Goal: Information Seeking & Learning: Learn about a topic

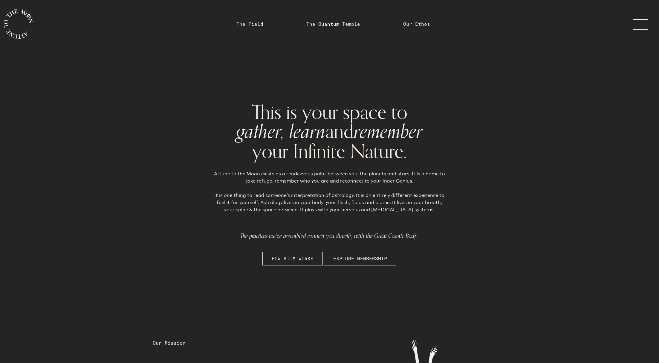
click at [642, 25] on link "menu" at bounding box center [645, 24] width 30 height 48
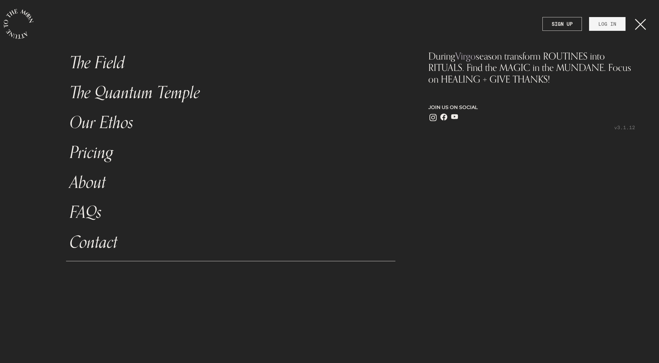
click at [14, 36] on icon "main navigation" at bounding box center [19, 24] width 30 height 30
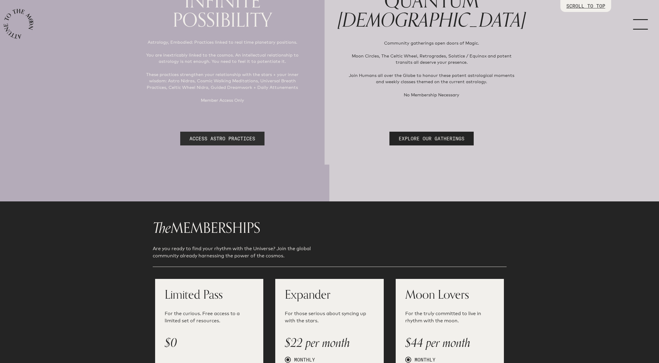
scroll to position [144, 0]
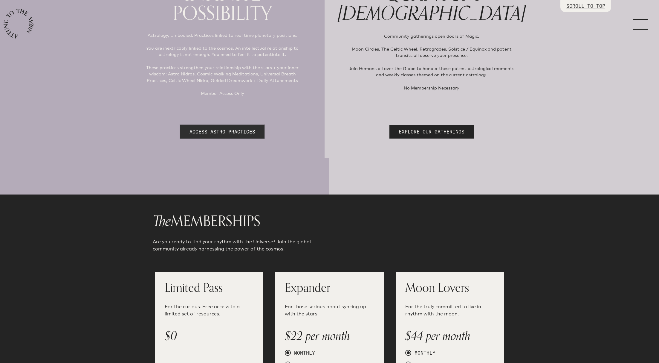
click at [223, 129] on link "ACCESS ASTRO PRACTICES" at bounding box center [222, 132] width 84 height 14
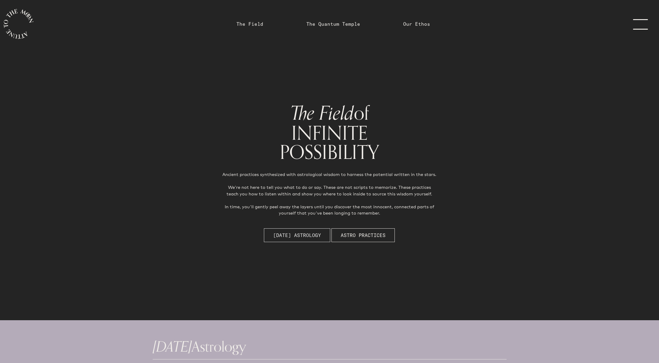
click at [284, 234] on span "[DATE] Astrology" at bounding box center [297, 234] width 48 height 7
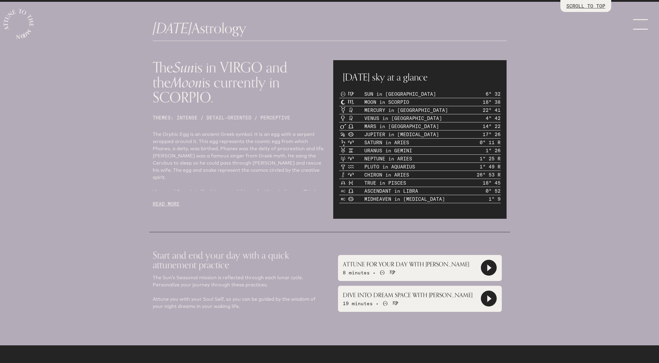
scroll to position [320, 0]
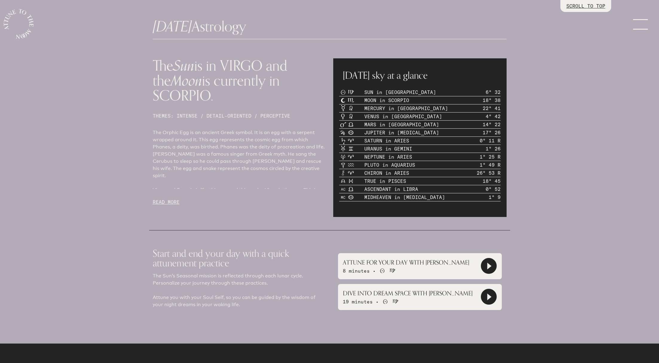
click at [169, 201] on p "READ MORE" at bounding box center [239, 201] width 173 height 7
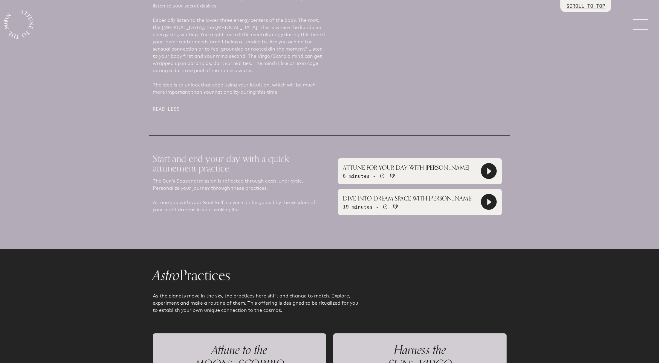
scroll to position [700, 0]
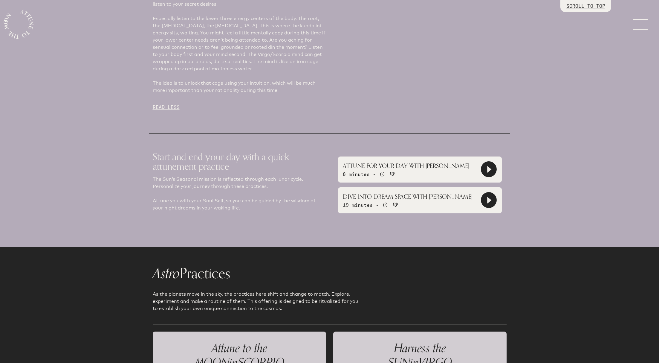
click at [490, 166] on icon at bounding box center [490, 169] width 4 height 7
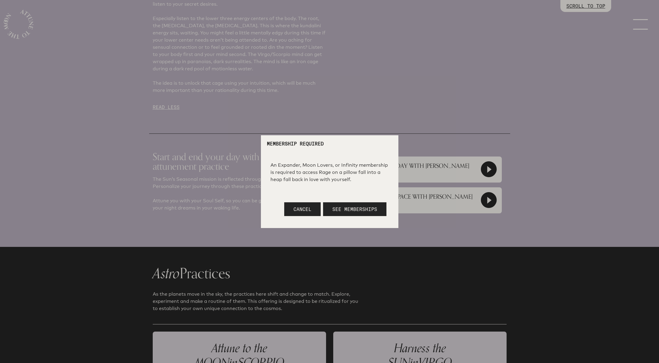
click at [523, 162] on div at bounding box center [329, 181] width 659 height 363
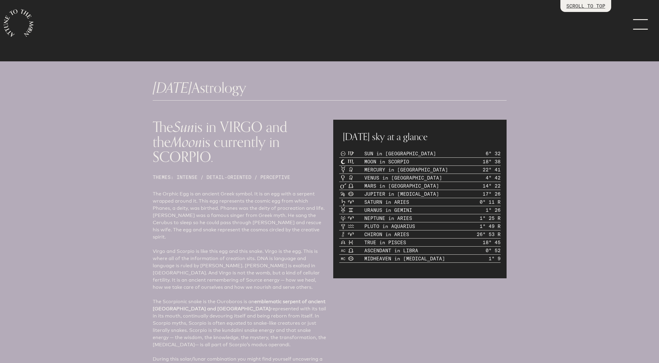
scroll to position [0, 0]
